Goal: Task Accomplishment & Management: Use online tool/utility

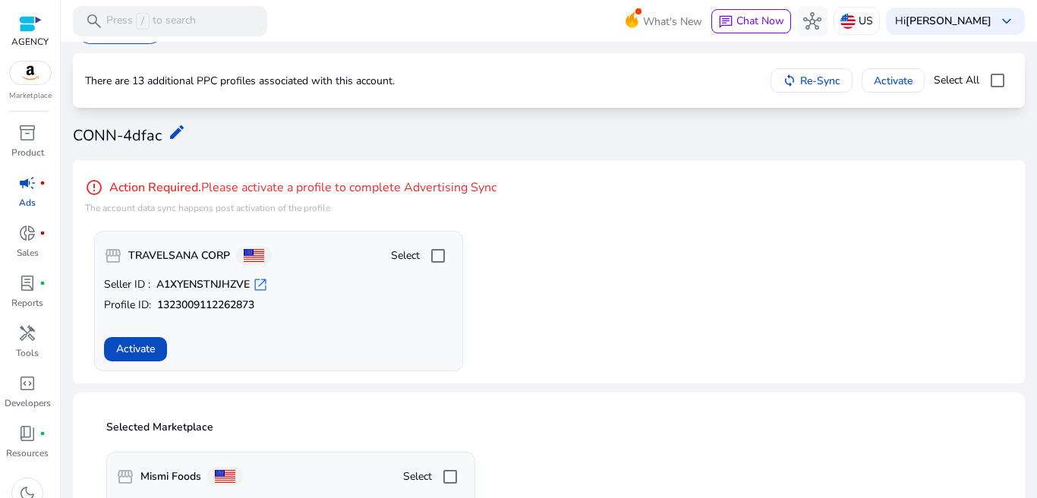
scroll to position [17, 0]
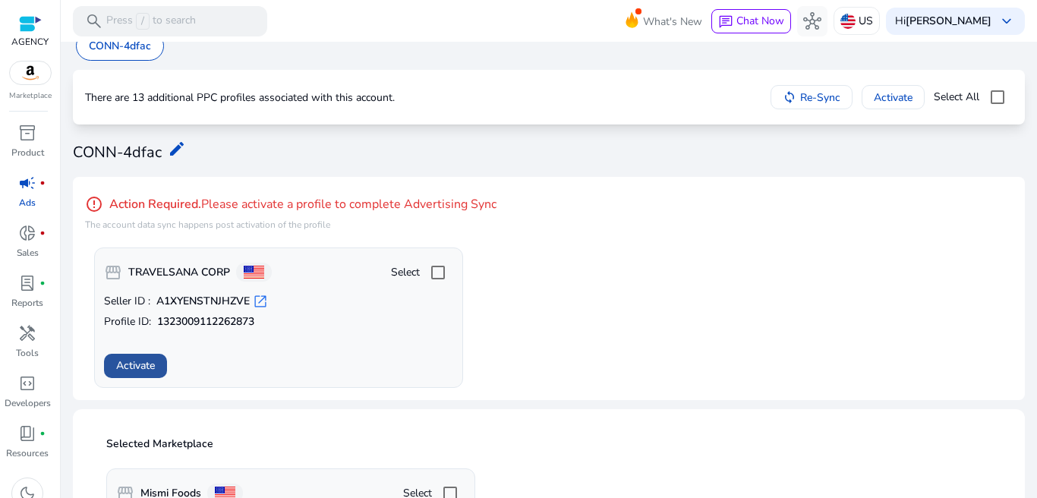
click at [153, 366] on span "Activate" at bounding box center [135, 366] width 39 height 16
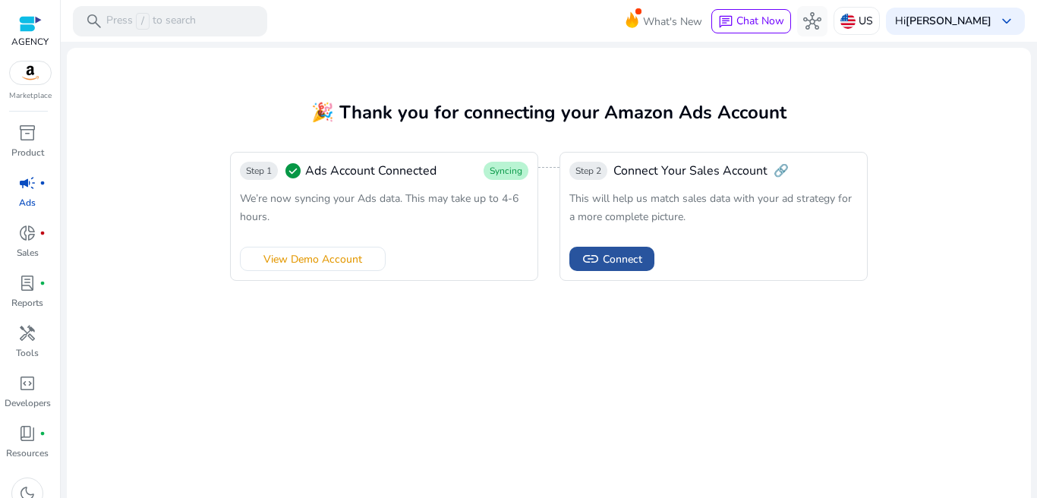
click at [604, 260] on span "Connect" at bounding box center [622, 259] width 39 height 16
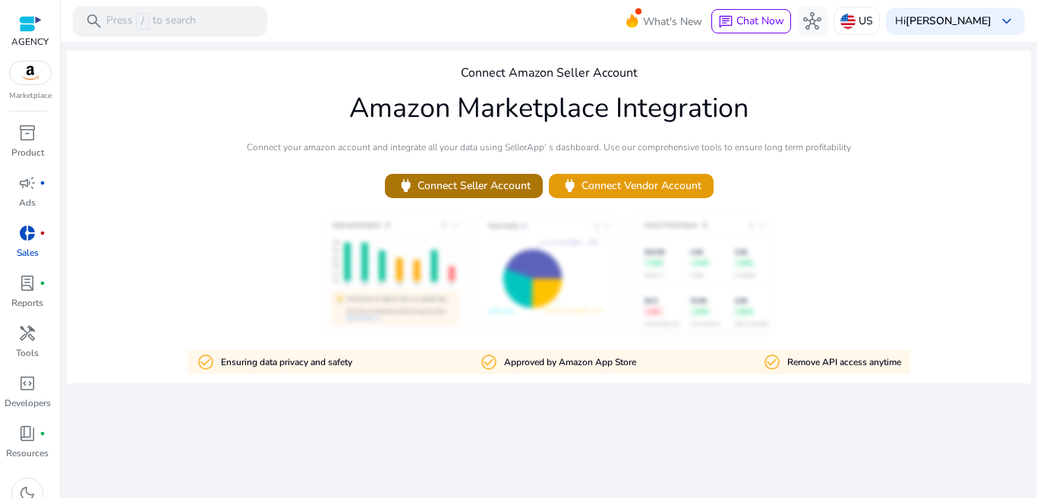
click at [469, 182] on span "power Connect Seller Account" at bounding box center [464, 185] width 134 height 17
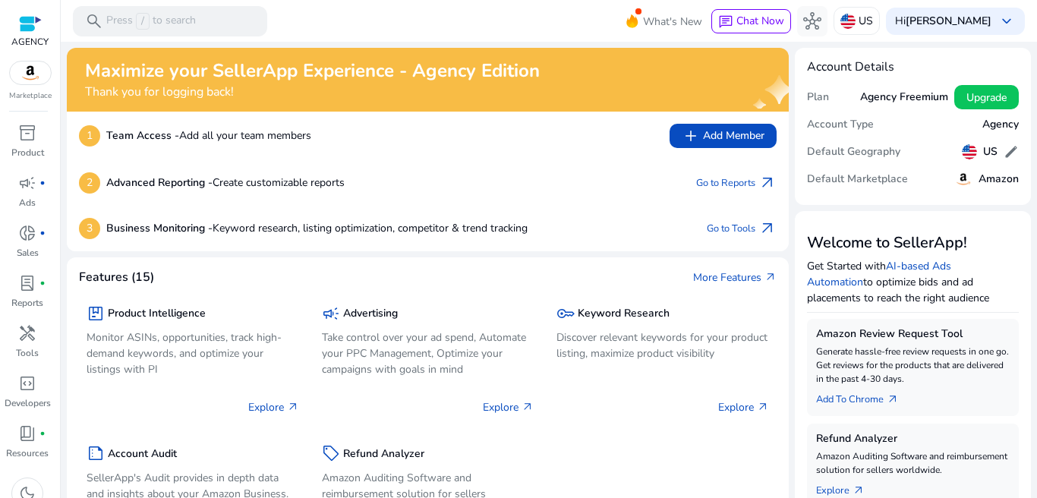
click at [881, 95] on h5 "Agency Freemium" at bounding box center [904, 97] width 88 height 13
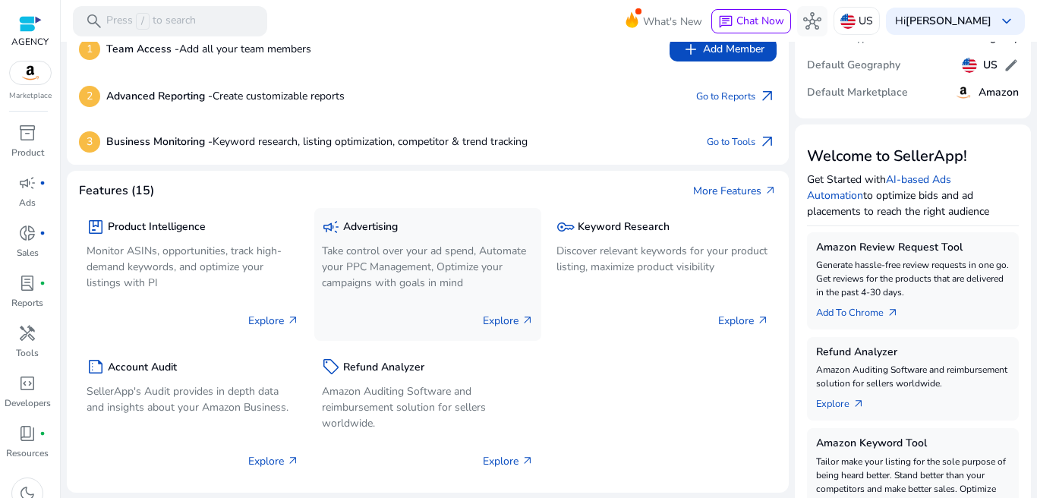
scroll to position [99, 0]
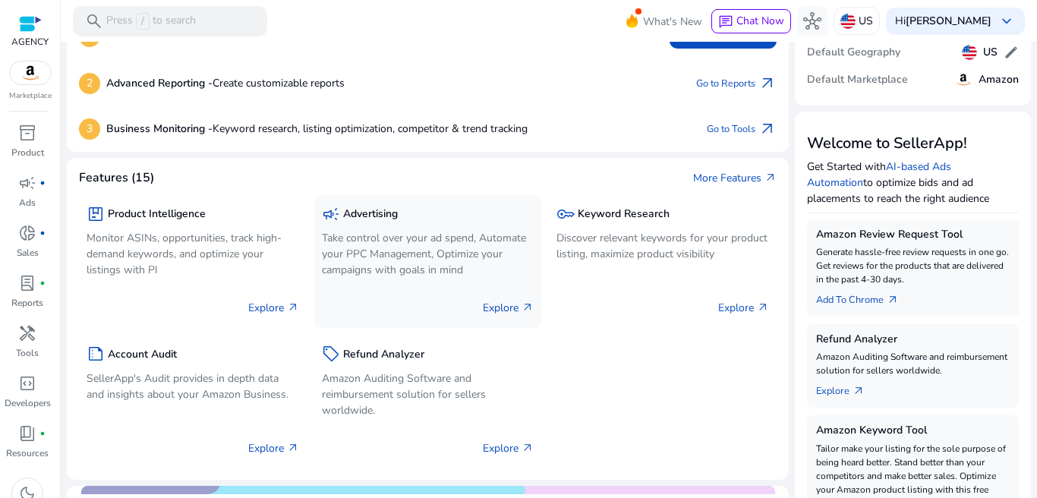
click at [433, 247] on p "Take control over your ad spend, Automate your PPC Management, Optimize your ca…" at bounding box center [428, 254] width 213 height 48
